Goal: Transaction & Acquisition: Purchase product/service

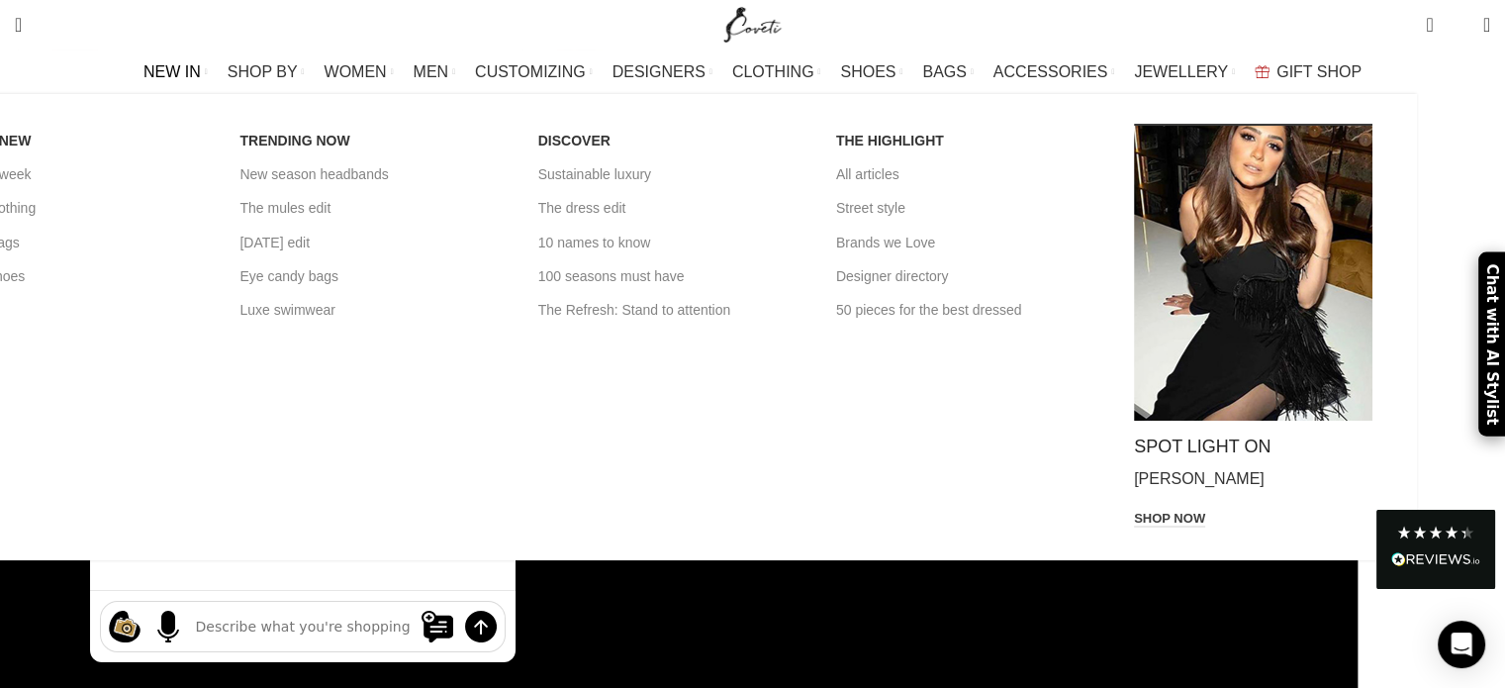
click at [201, 72] on span "NEW IN" at bounding box center [171, 71] width 57 height 19
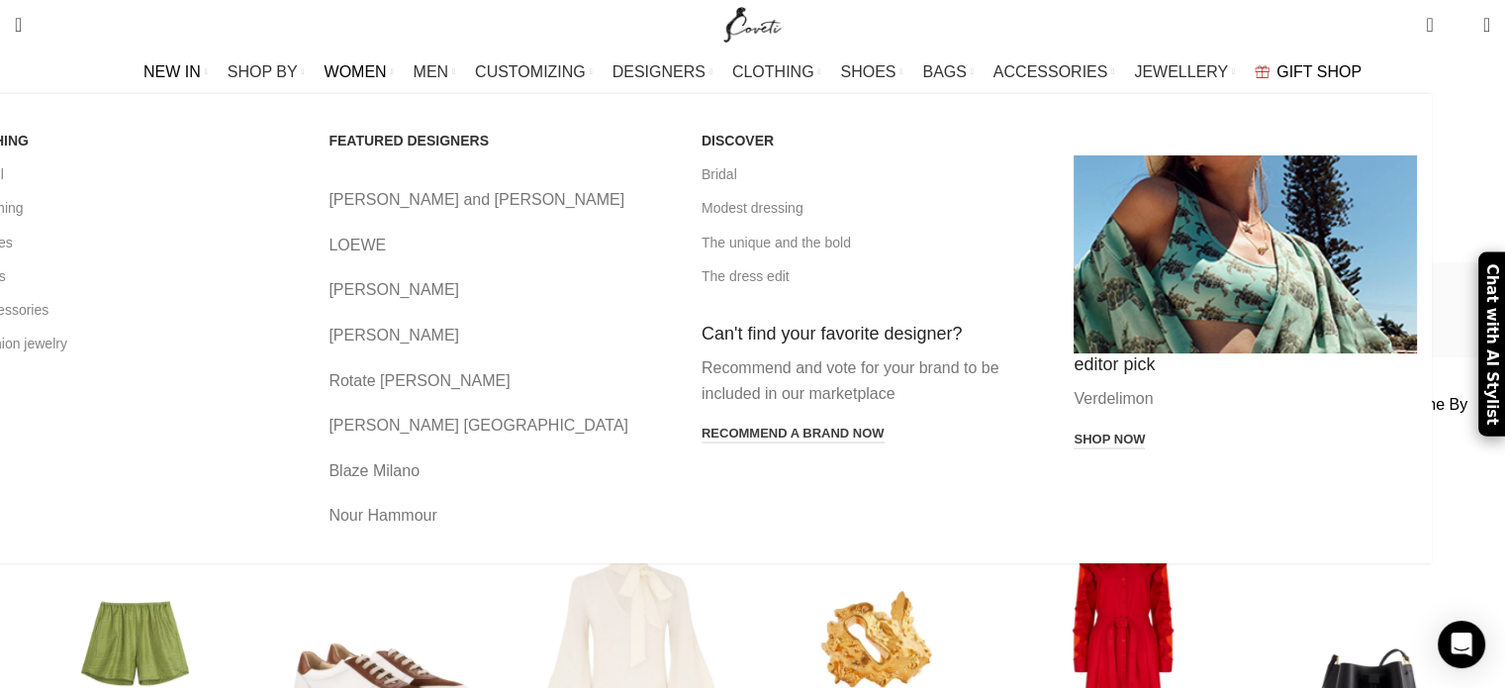
click at [387, 68] on span "WOMEN" at bounding box center [356, 71] width 62 height 19
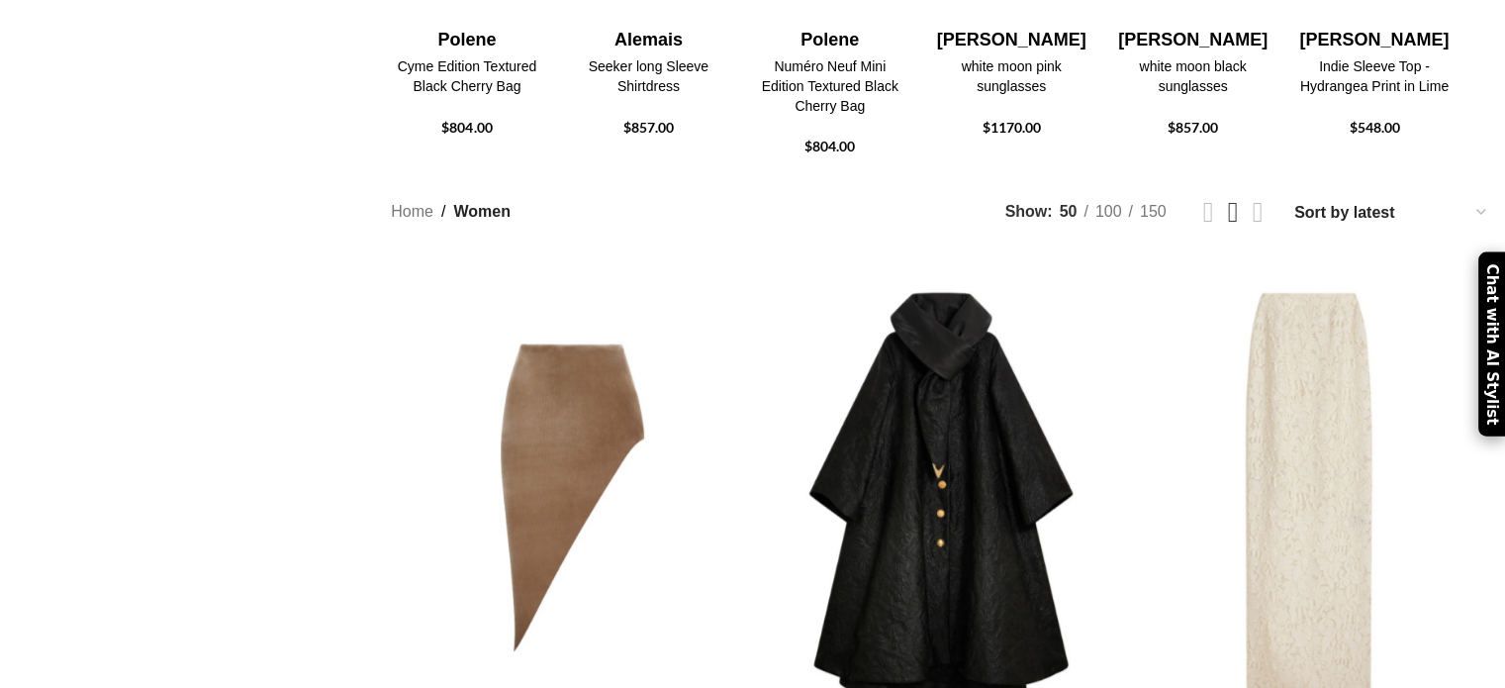
scroll to position [877, 0]
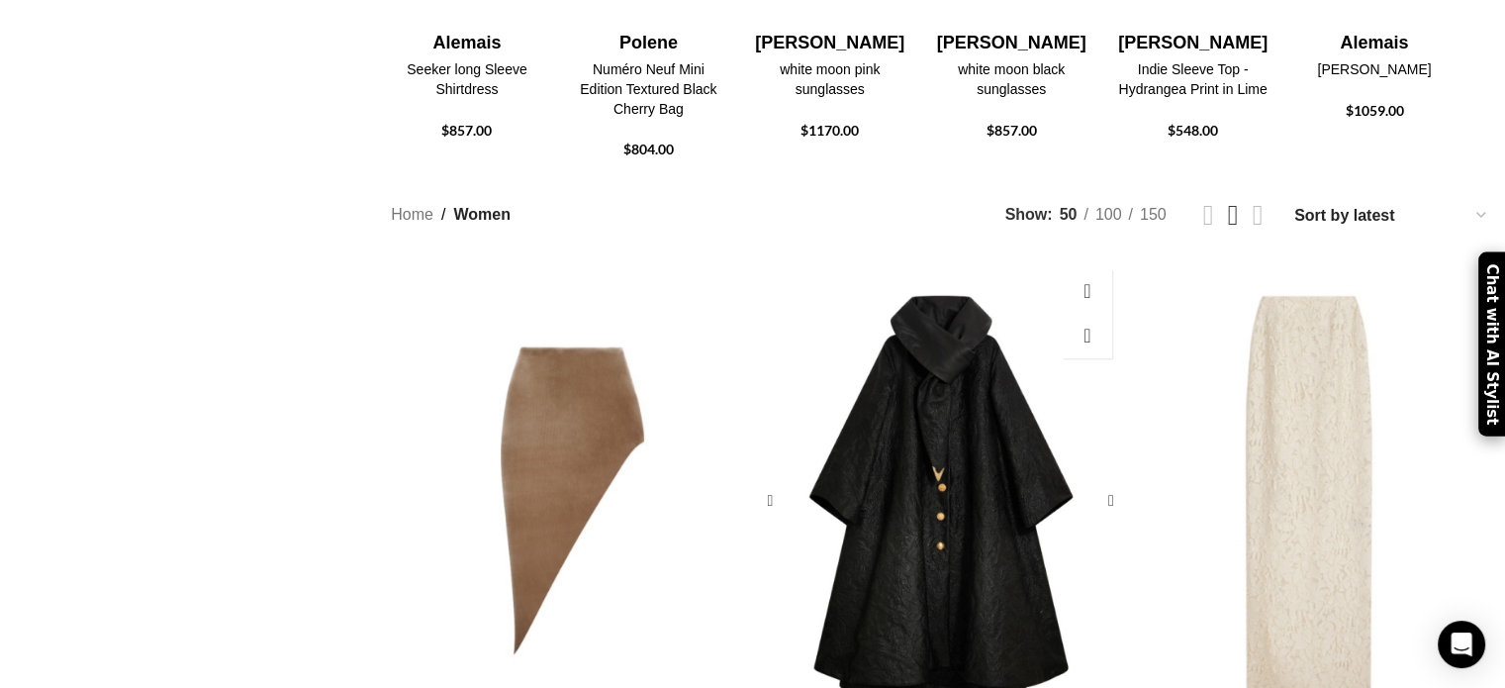
click at [926, 301] on div "Circle Coat" at bounding box center [941, 500] width 121 height 483
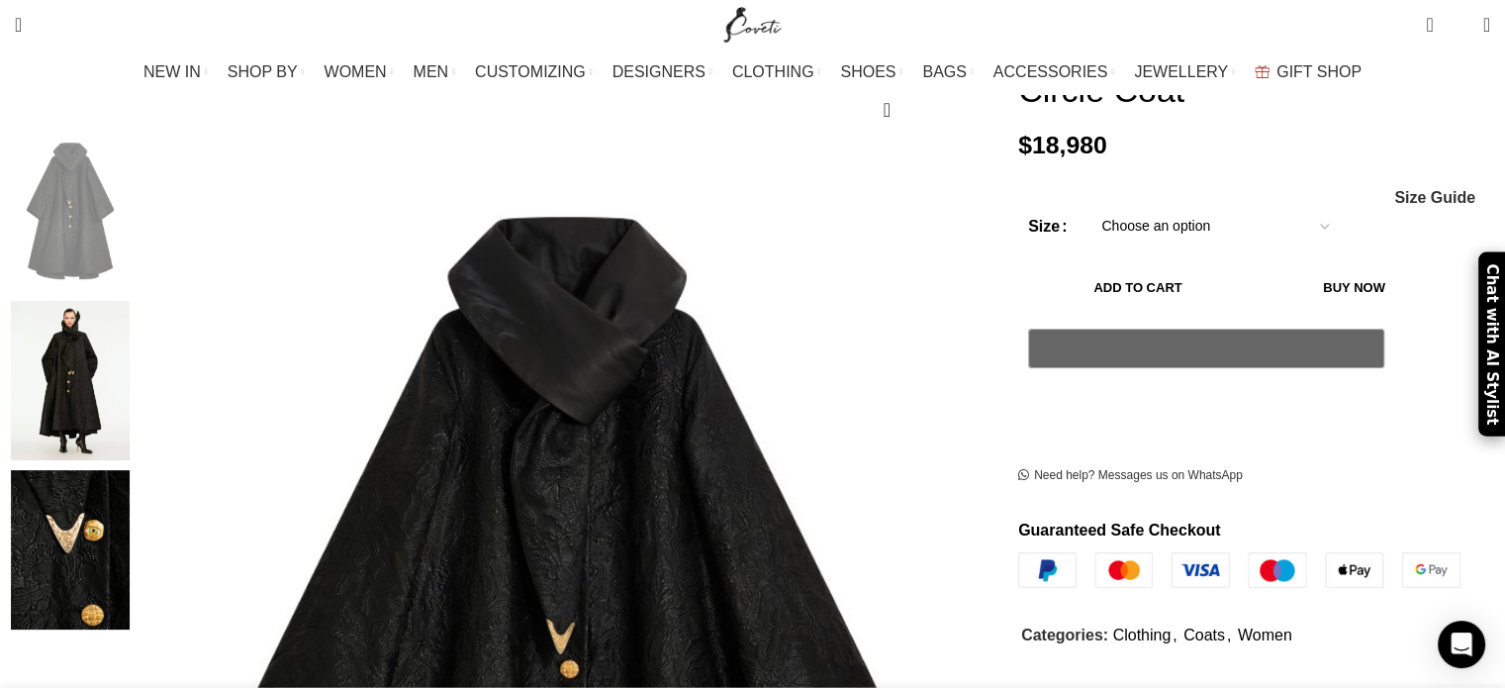
scroll to position [272, 0]
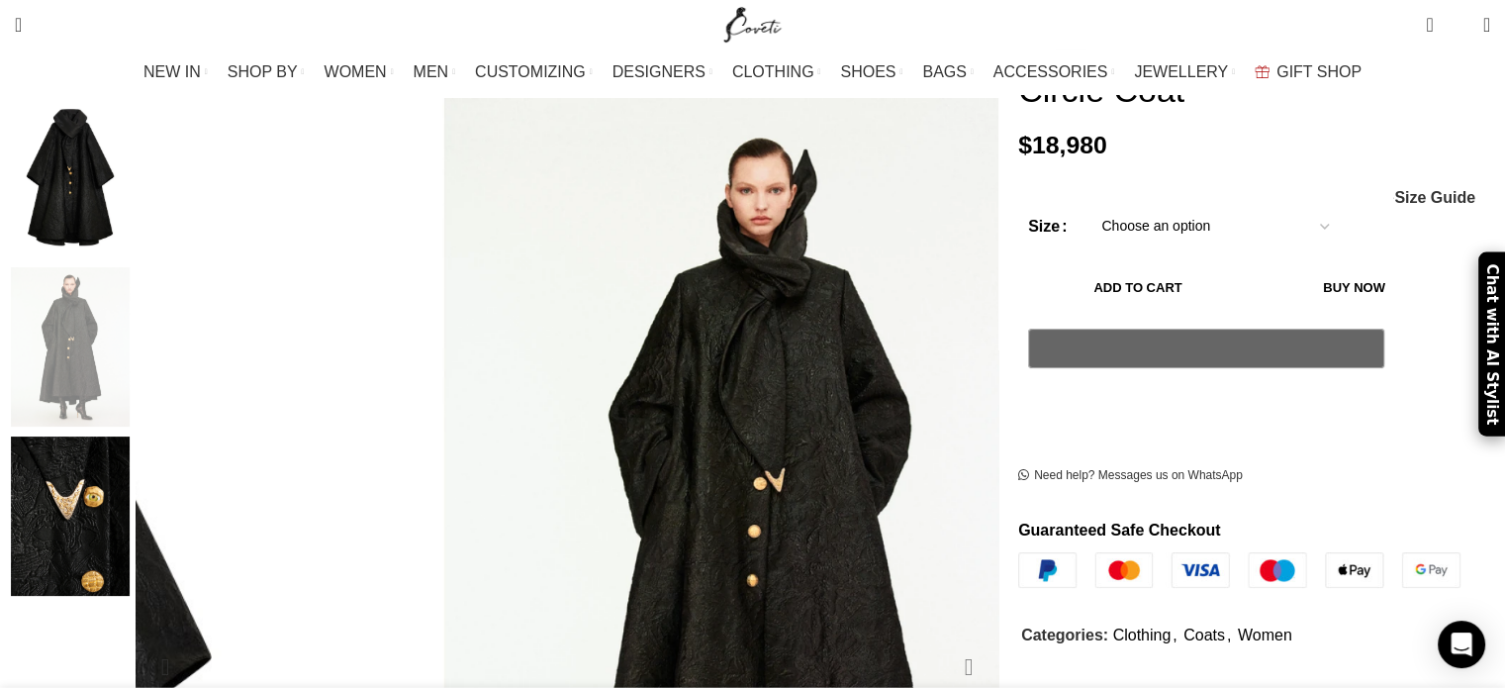
scroll to position [324, 0]
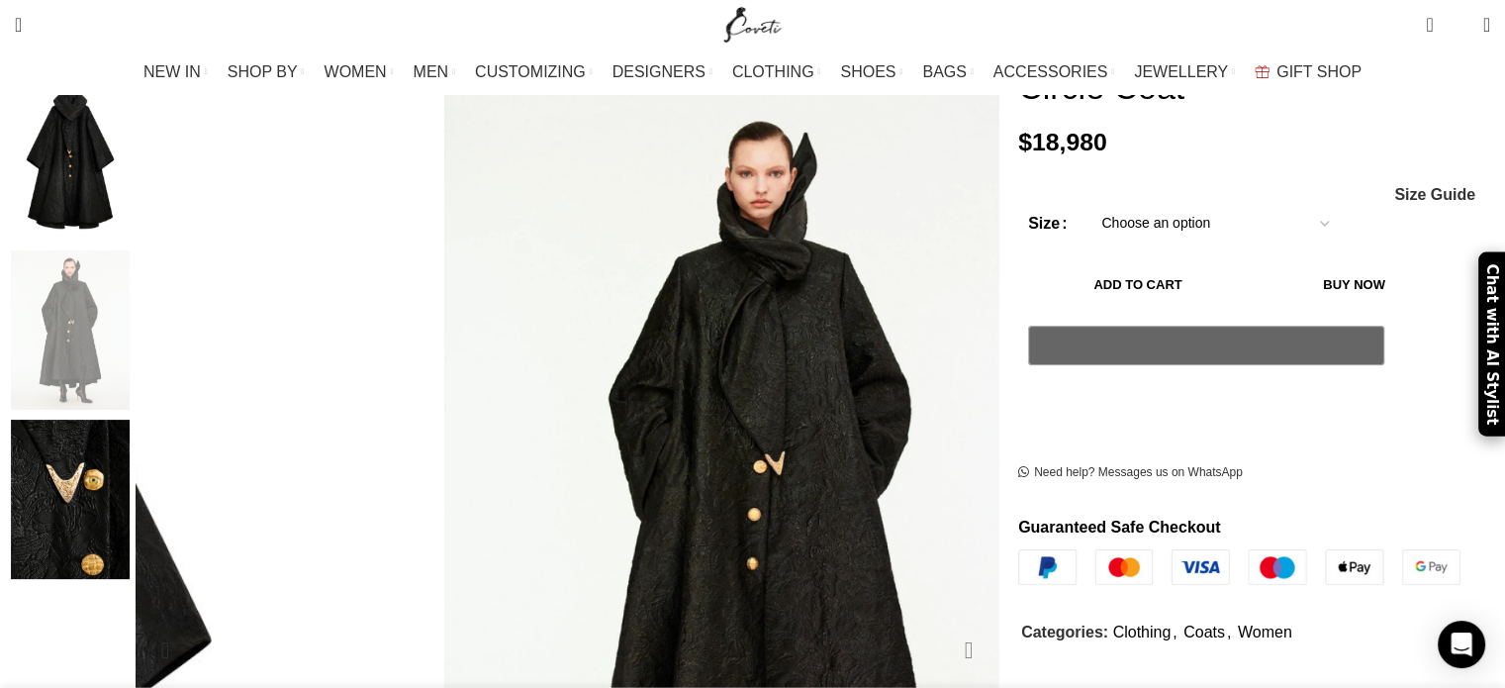
click at [944, 625] on div "Next slide" at bounding box center [968, 649] width 49 height 49
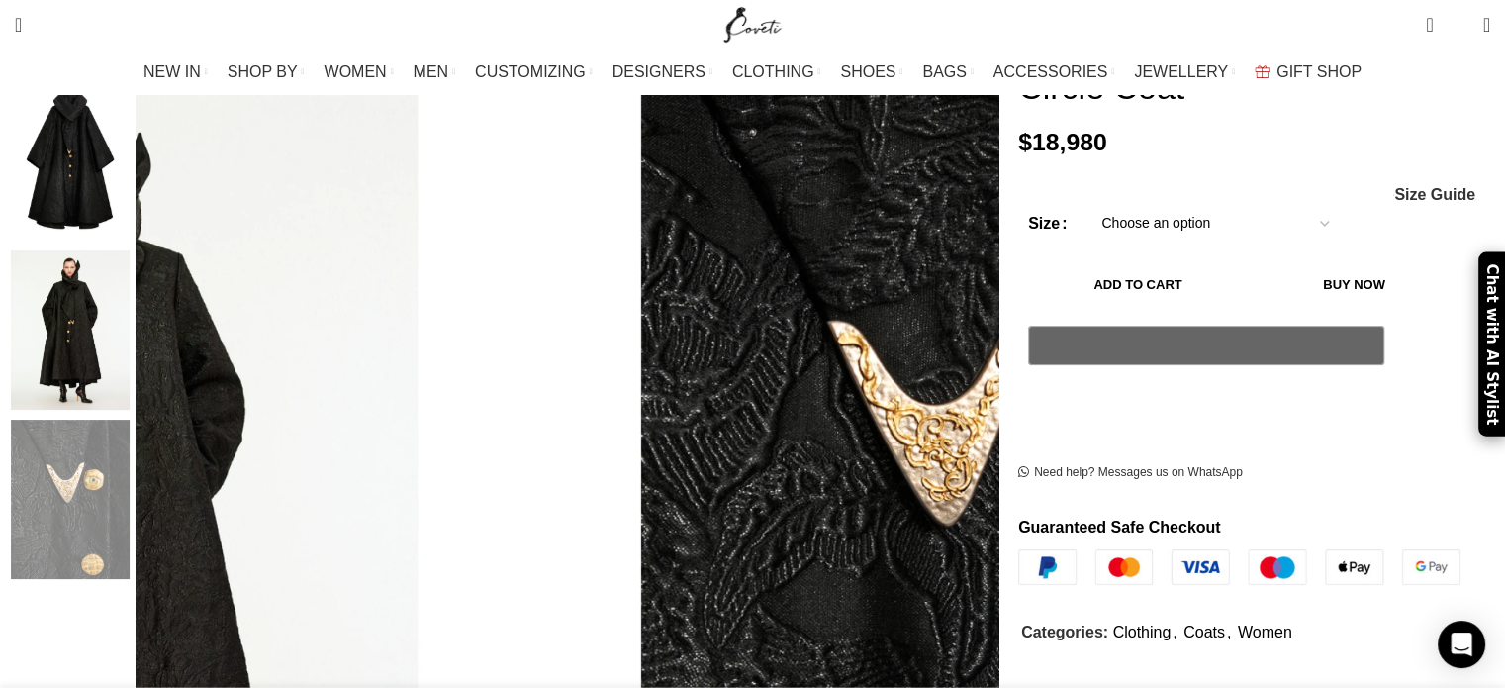
click at [1263, 215] on select "Choose an option 4 UK 6 UK 8 UK 10 UK 12 UK 14 UK 16 UK" at bounding box center [1215, 225] width 257 height 42
click at [1236, 211] on select "Choose an option 4 UK 6 UK 8 UK 10 UK 12 UK 14 UK 16 UK" at bounding box center [1215, 225] width 257 height 42
click at [1087, 204] on select "Choose an option 4 UK 6 UK 8 UK 10 UK 12 UK 14 UK 16 UK" at bounding box center [1215, 225] width 257 height 42
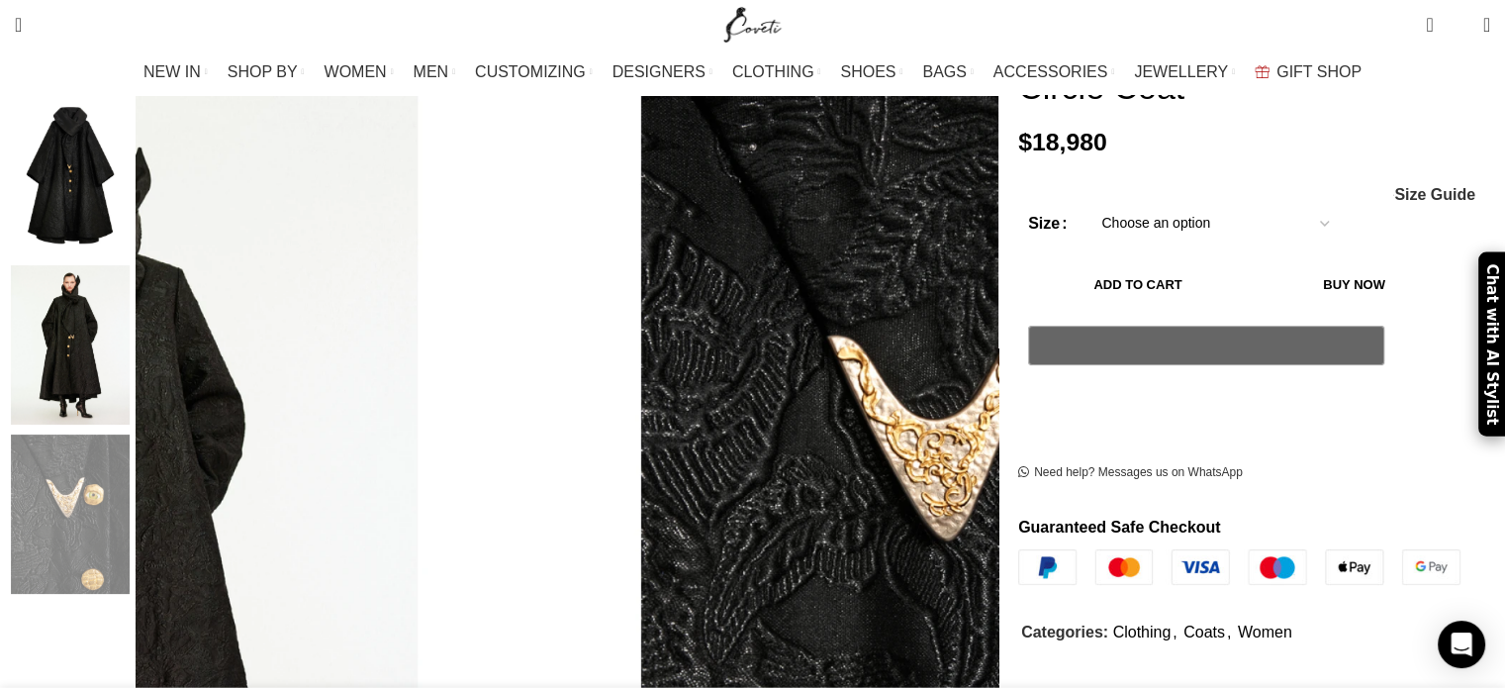
select select "6-[GEOGRAPHIC_DATA]"
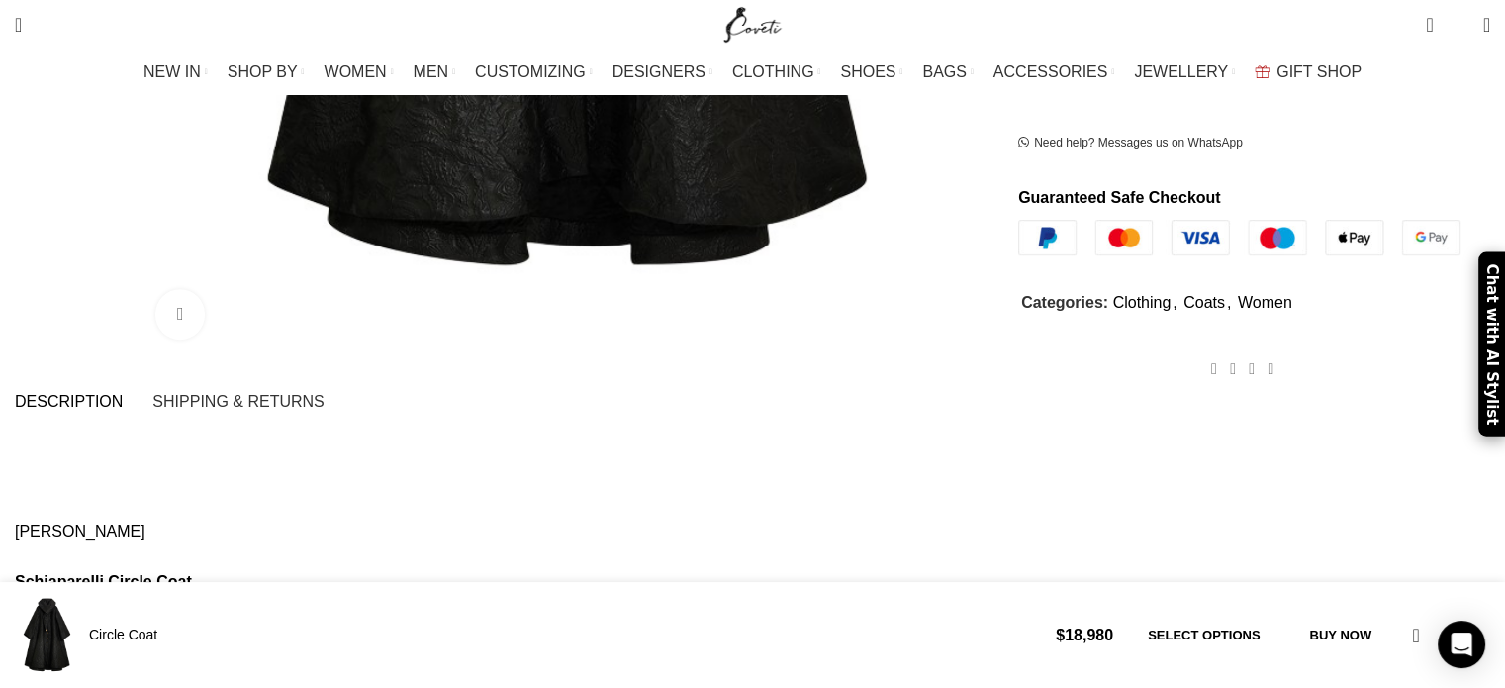
scroll to position [0, 624]
click at [145, 522] on link "[PERSON_NAME]" at bounding box center [80, 530] width 131 height 17
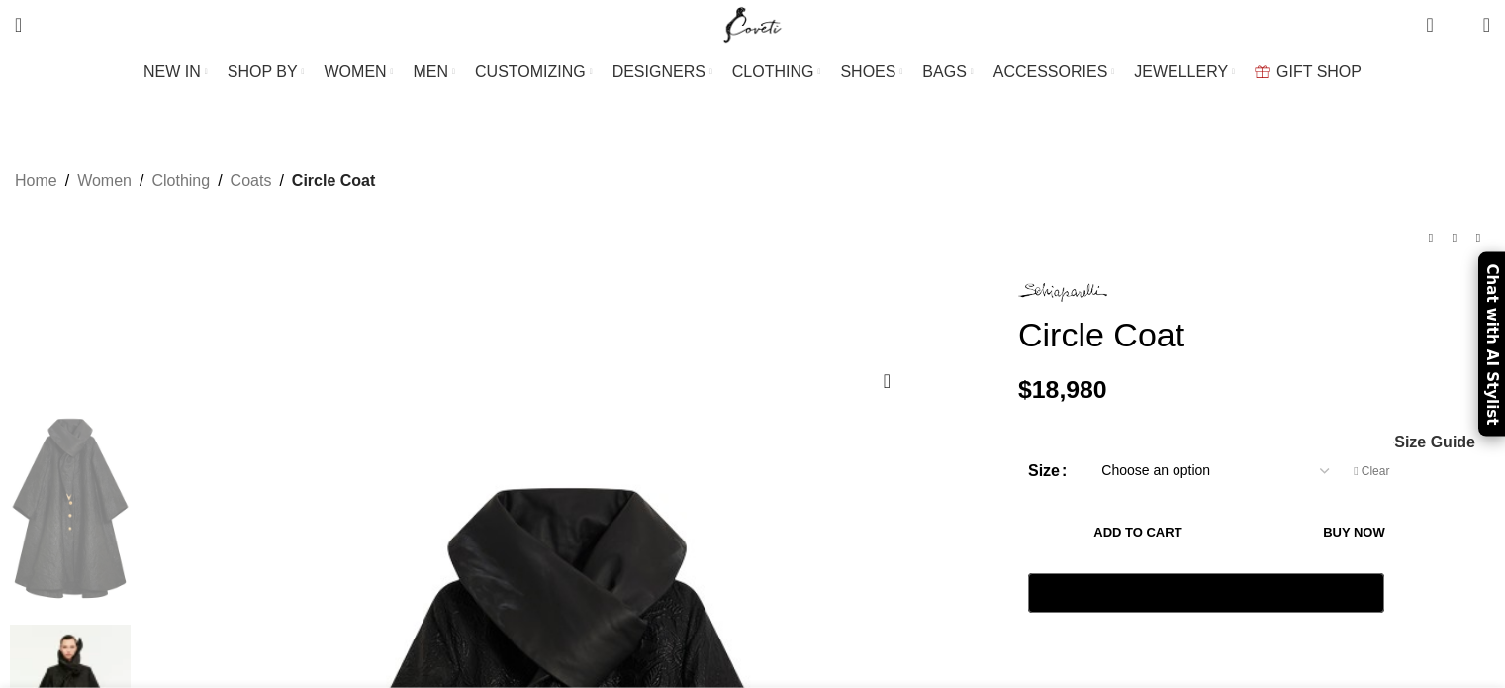
select select "6-[GEOGRAPHIC_DATA]"
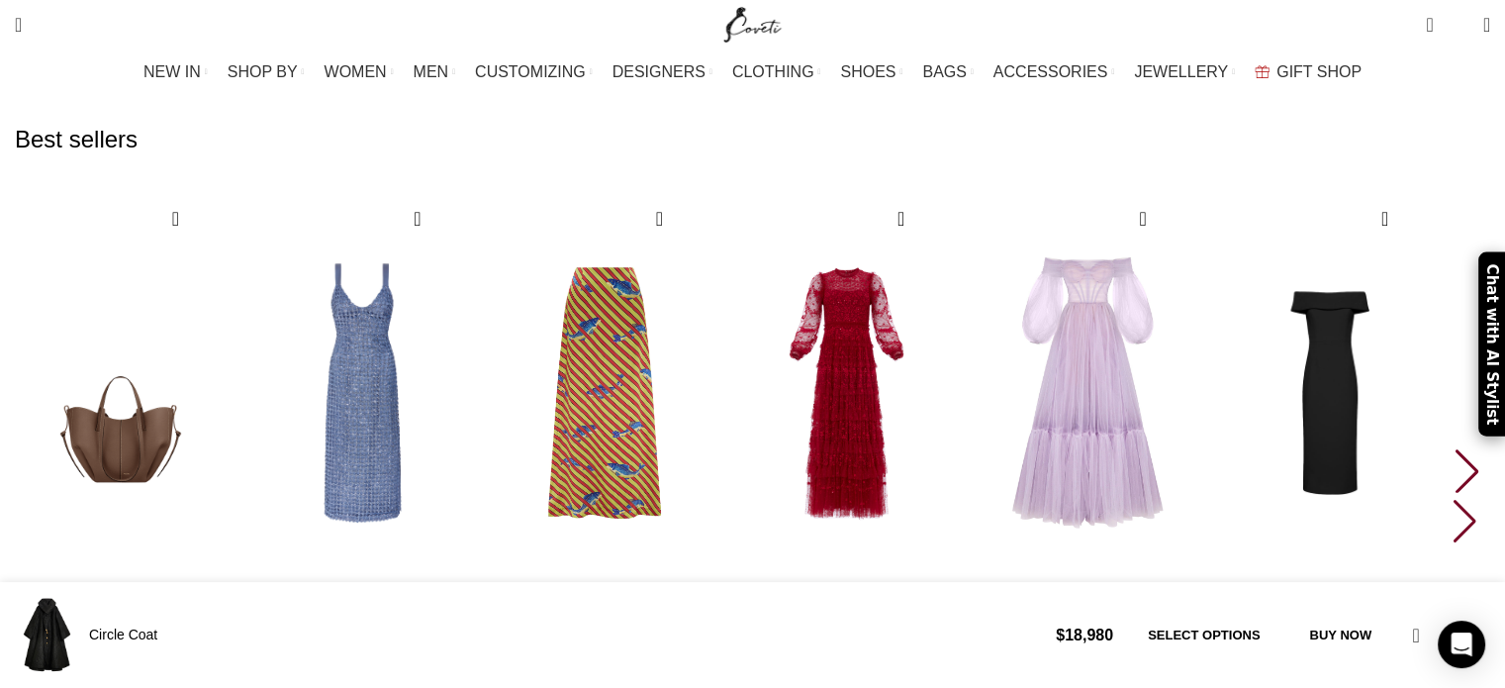
scroll to position [0, 416]
